Goal: Task Accomplishment & Management: Manage account settings

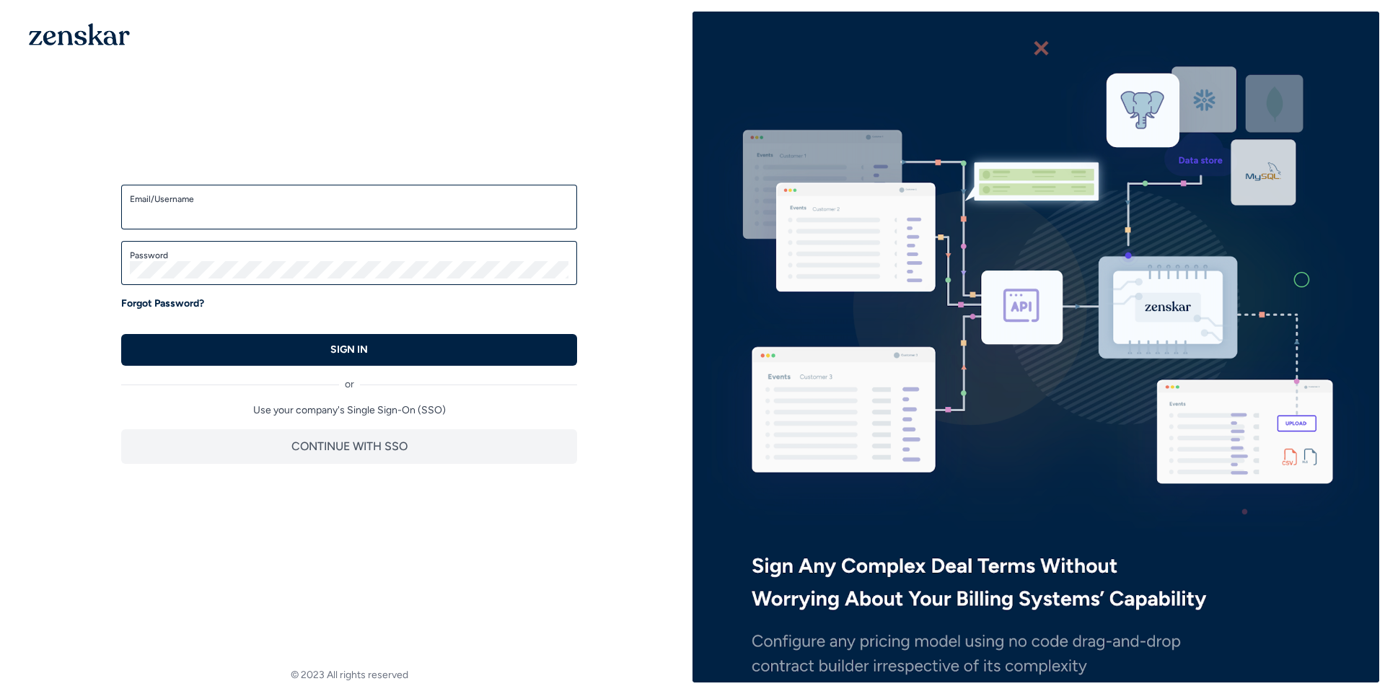
click at [249, 206] on input "Email/Username" at bounding box center [349, 213] width 438 height 17
click at [251, 208] on input "Email/Username" at bounding box center [349, 213] width 438 height 17
click at [738, 128] on img at bounding box center [1035, 347] width 687 height 882
click at [356, 198] on label "Email/Username" at bounding box center [349, 199] width 438 height 12
click at [356, 205] on input "Email/Username" at bounding box center [349, 213] width 438 height 17
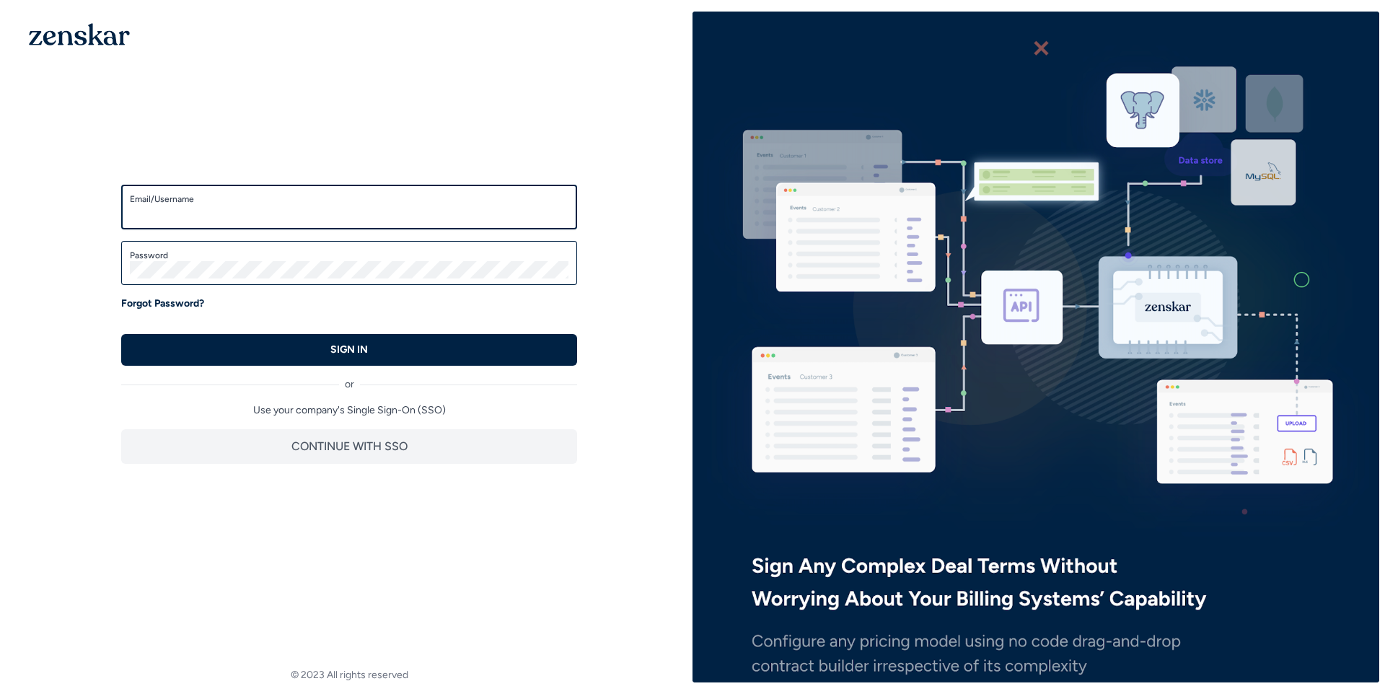
click at [349, 206] on input "Email/Username" at bounding box center [349, 213] width 438 height 17
click at [755, 125] on img at bounding box center [1035, 347] width 687 height 882
click at [402, 211] on input "Email/Username" at bounding box center [349, 213] width 438 height 17
type input "**********"
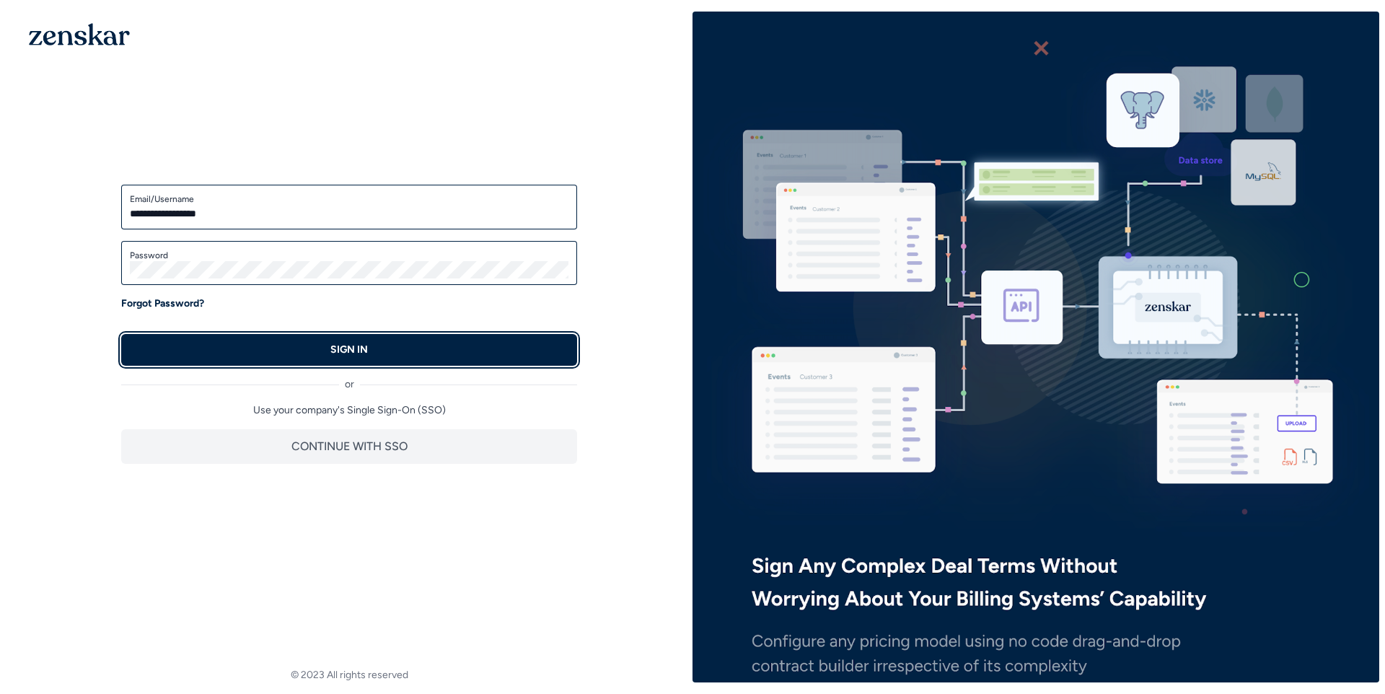
click at [319, 338] on button "SIGN IN" at bounding box center [349, 350] width 456 height 32
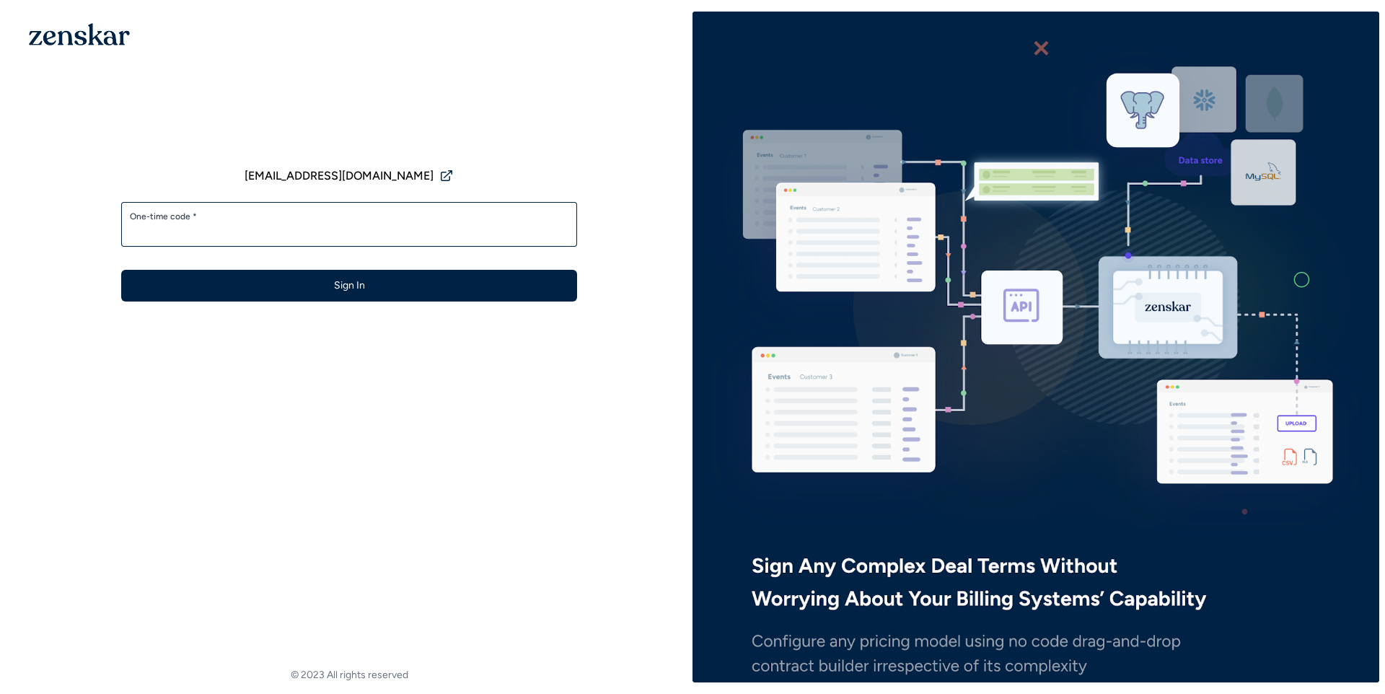
click at [293, 228] on input "One-time code *" at bounding box center [349, 230] width 438 height 17
type input "******"
click at [121, 270] on button "Sign In" at bounding box center [349, 286] width 456 height 32
